Goal: Browse casually

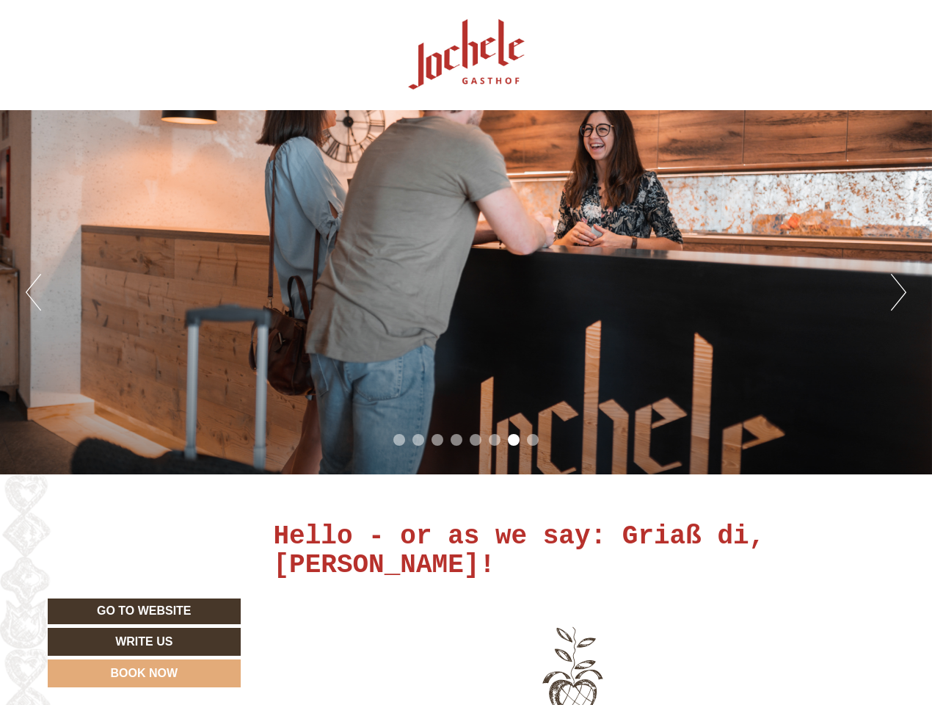
click at [466, 352] on div "Previous Next 1 2 3 4 5 6 7 8" at bounding box center [466, 292] width 932 height 364
click at [33, 292] on button "Previous" at bounding box center [33, 292] width 15 height 37
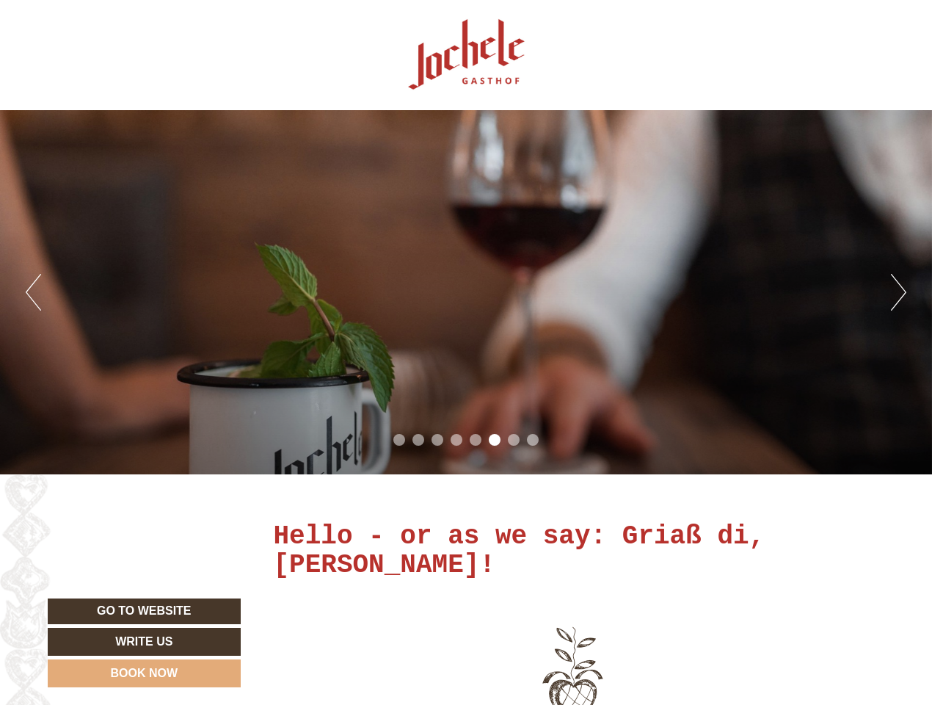
click at [466, 292] on div "Previous Next 1 2 3 4 5 6 7 8" at bounding box center [466, 292] width 932 height 364
click at [898, 292] on button "Next" at bounding box center [898, 292] width 15 height 37
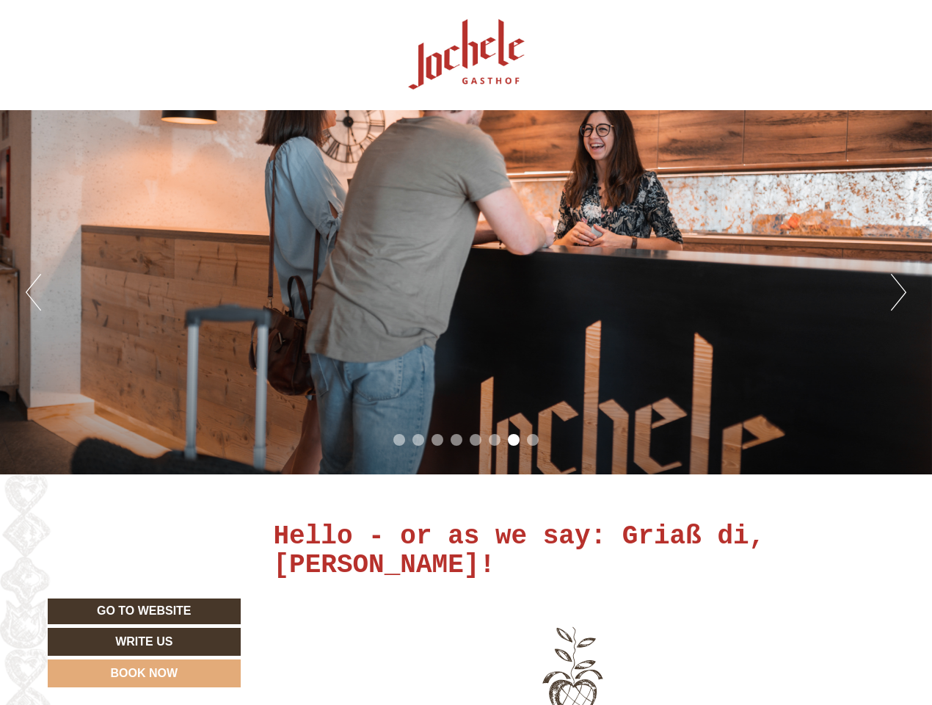
click at [399, 440] on li "1" at bounding box center [399, 440] width 12 height 12
click at [418, 440] on li "2" at bounding box center [419, 440] width 12 height 12
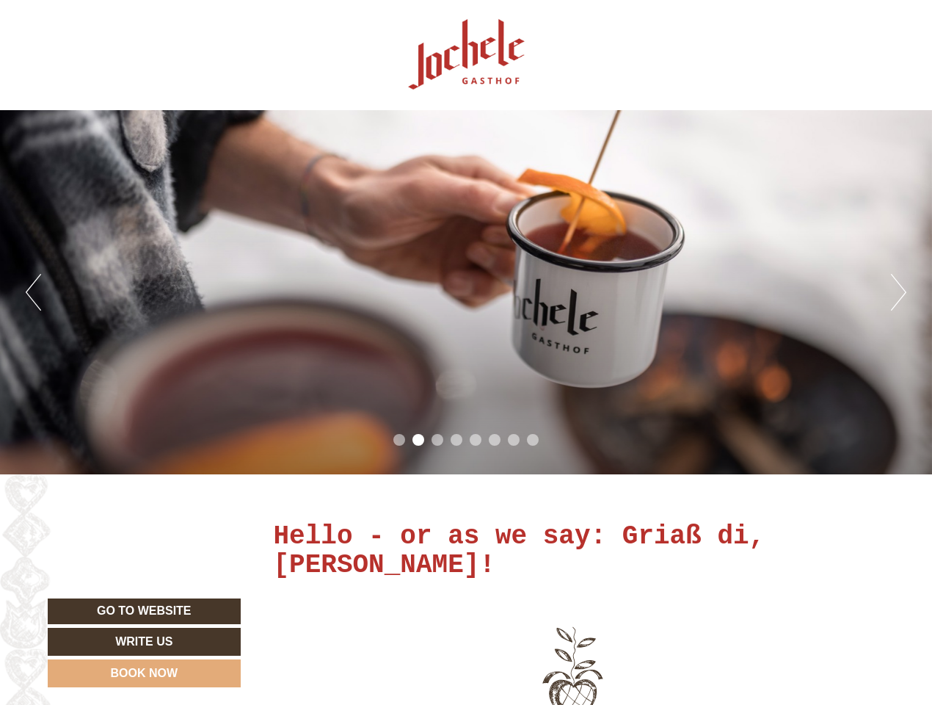
click at [437, 440] on li "3" at bounding box center [438, 440] width 12 height 12
click at [457, 440] on li "4" at bounding box center [457, 440] width 12 height 12
click at [476, 440] on li "5" at bounding box center [476, 440] width 12 height 12
